Goal: Find contact information: Find contact information

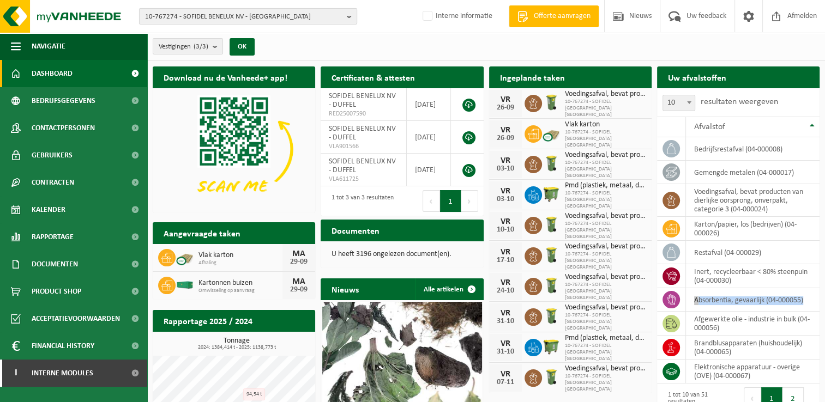
click at [191, 17] on span "10-767274 - SOFIDEL BENELUX NV - DUFFEL" at bounding box center [243, 17] width 197 height 16
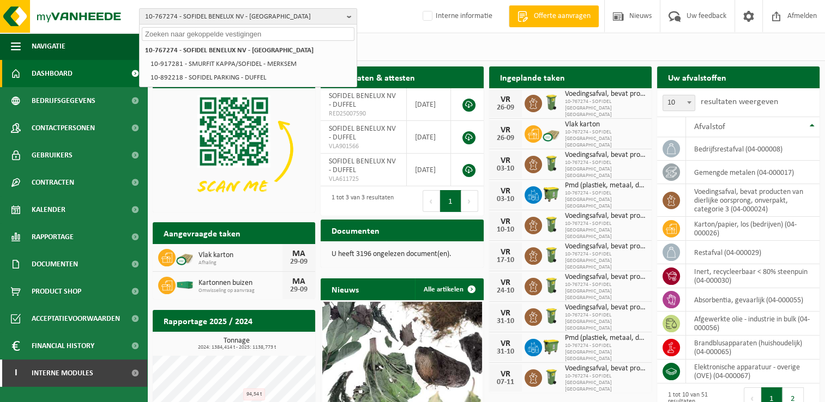
click at [194, 36] on input "text" at bounding box center [248, 34] width 213 height 14
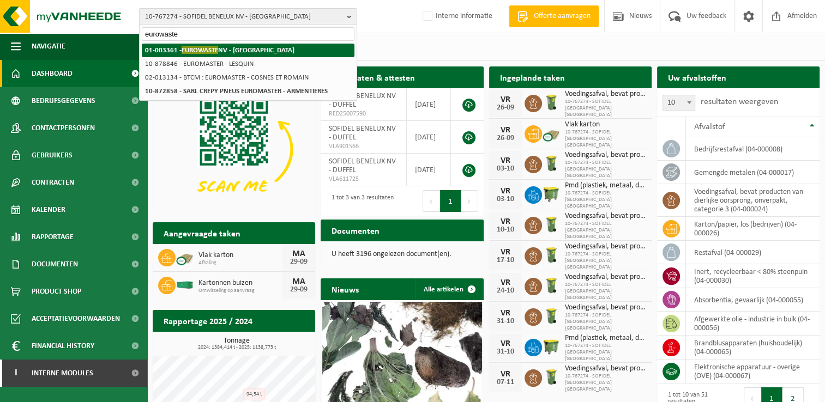
type input "eurowaste"
click at [242, 50] on strong "01-003361 - EUROWASTE NV - ANTWERPEN" at bounding box center [219, 50] width 149 height 8
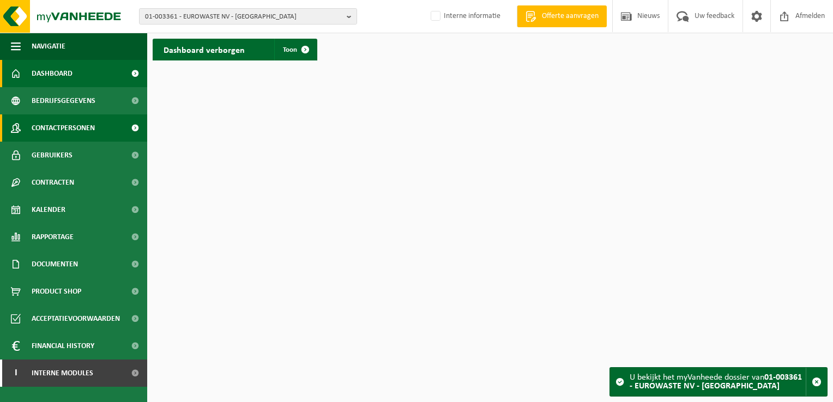
click at [61, 129] on span "Contactpersonen" at bounding box center [63, 128] width 63 height 27
